Goal: Task Accomplishment & Management: Use online tool/utility

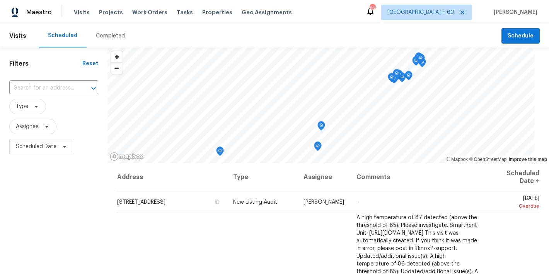
click at [110, 40] on div "Completed" at bounding box center [111, 35] width 48 height 23
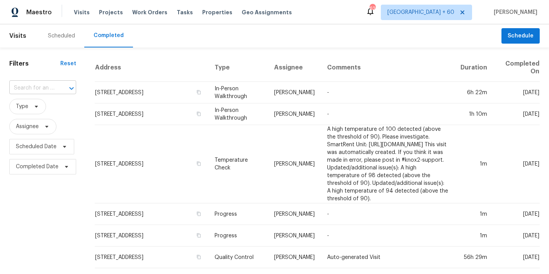
click at [44, 87] on input "text" at bounding box center [31, 88] width 45 height 12
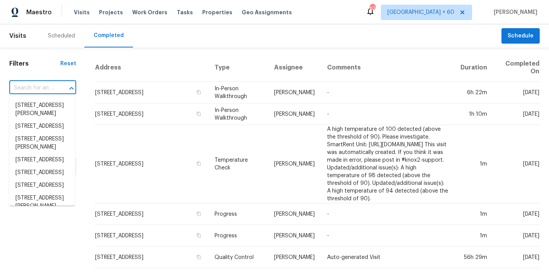
paste input "[STREET_ADDRESS][US_STATE]"
type input "[STREET_ADDRESS][US_STATE]"
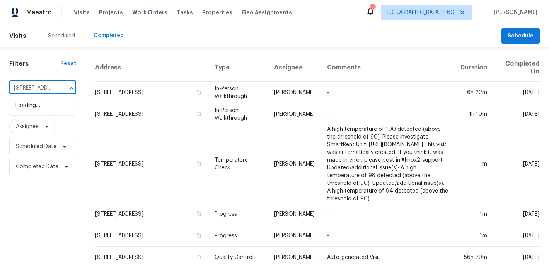
scroll to position [0, 61]
click at [39, 111] on li "[STREET_ADDRESS][US_STATE]" at bounding box center [42, 109] width 66 height 21
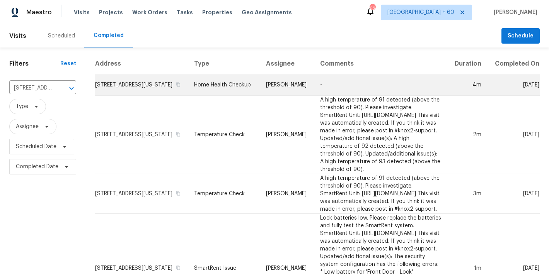
click at [118, 95] on td "[STREET_ADDRESS][US_STATE]" at bounding box center [141, 85] width 93 height 22
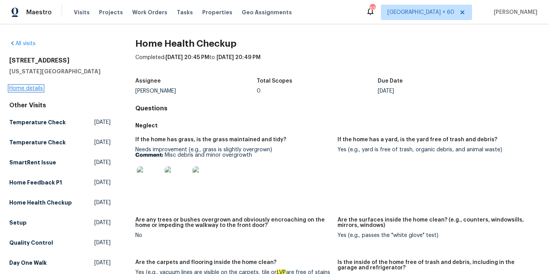
click at [27, 89] on link "Home details" at bounding box center [26, 88] width 34 height 5
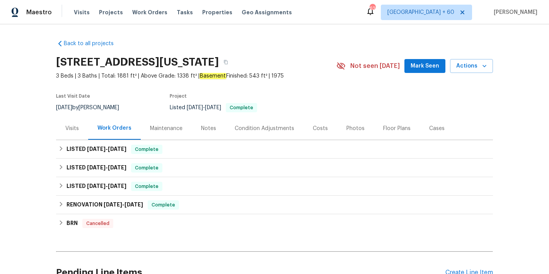
click at [427, 69] on span "Mark Seen" at bounding box center [424, 66] width 29 height 10
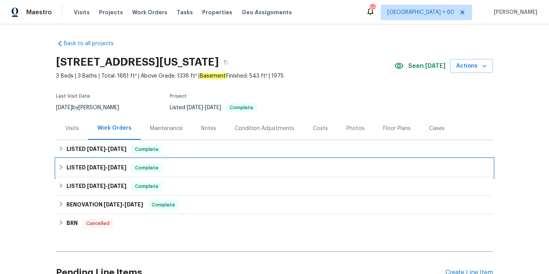
click at [181, 169] on div "LISTED [DATE] - [DATE] Complete" at bounding box center [274, 167] width 432 height 9
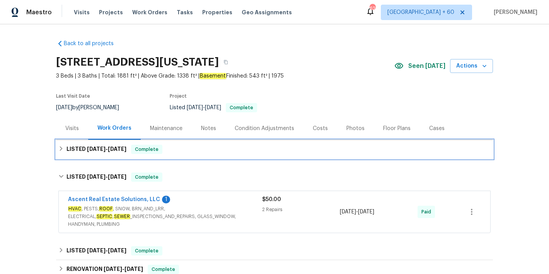
click at [180, 141] on div "LISTED [DATE] - [DATE] Complete" at bounding box center [274, 149] width 437 height 19
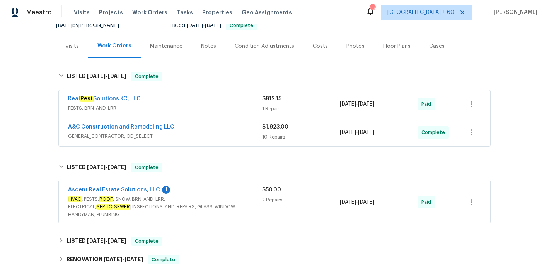
scroll to position [88, 0]
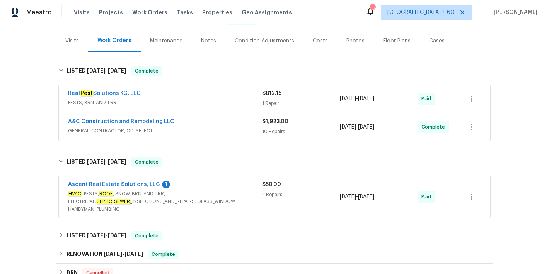
click at [77, 17] on div "Visits Projects Work Orders Tasks Properties Geo Assignments" at bounding box center [187, 12] width 227 height 15
click at [77, 14] on span "Visits" at bounding box center [82, 12] width 16 height 8
